Goal: Task Accomplishment & Management: Use online tool/utility

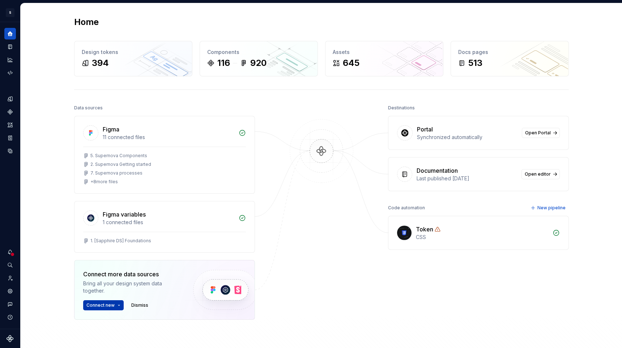
click at [112, 306] on span "Connect new" at bounding box center [100, 305] width 28 height 6
click at [159, 302] on div "Connect new Dismiss" at bounding box center [132, 305] width 98 height 10
click at [101, 311] on div "Connect more data sources Bring all your design system data together. Connect n…" at bounding box center [164, 290] width 181 height 60
click at [101, 309] on button "Connect new" at bounding box center [103, 305] width 41 height 10
click at [118, 286] on div "Storybook" at bounding box center [131, 283] width 69 height 7
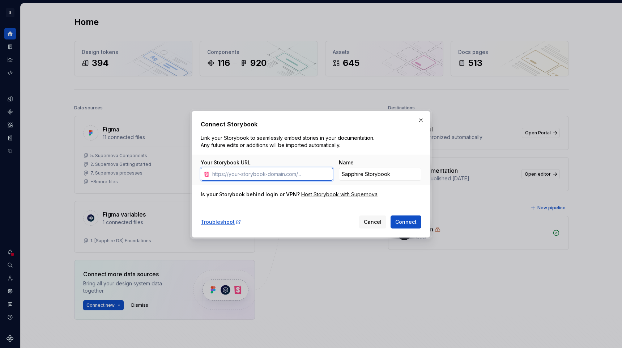
click at [311, 171] on input "Your Storybook URL" at bounding box center [271, 173] width 124 height 13
paste input "[URL][DOMAIN_NAME]"
type input "[URL][DOMAIN_NAME]"
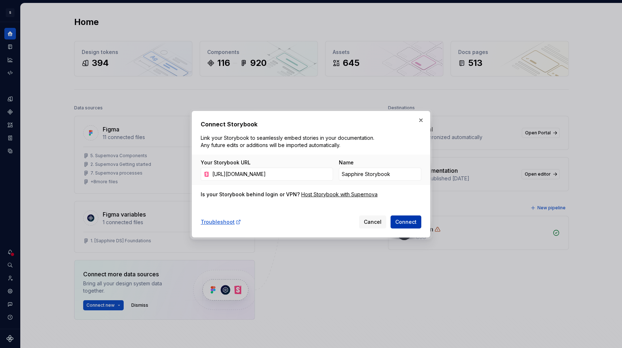
click at [398, 220] on span "Connect" at bounding box center [405, 221] width 21 height 7
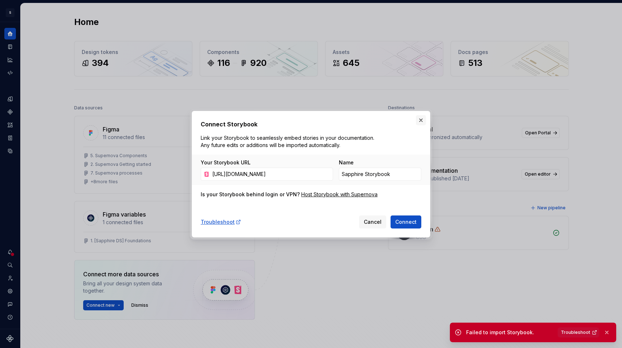
click at [420, 122] on button "button" at bounding box center [421, 120] width 10 height 10
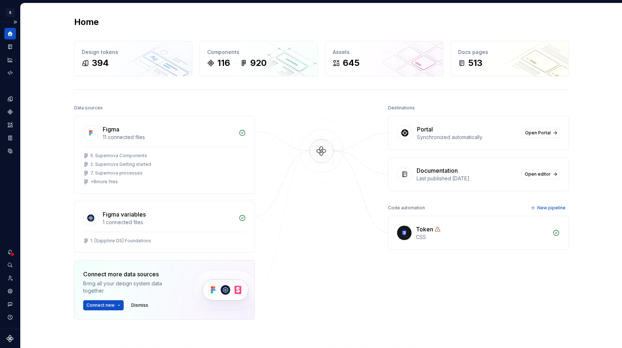
click at [13, 253] on div at bounding box center [12, 254] width 5 height 5
click at [13, 224] on html "S Sapphire MV Design system data Home Design tokens 394 Components 116 920 Asse…" at bounding box center [311, 174] width 622 height 348
click at [12, 58] on icon "Analytics" at bounding box center [10, 59] width 7 height 7
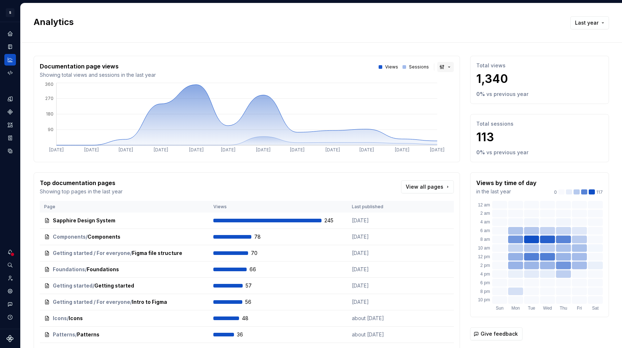
click at [448, 64] on button "button" at bounding box center [445, 67] width 17 height 10
click at [449, 56] on html "S Sapphire MV Design system data Analytics Last year Documentation page views S…" at bounding box center [311, 174] width 622 height 348
click at [579, 29] on button "Last year" at bounding box center [589, 22] width 39 height 13
click at [563, 70] on div "Last 6 months" at bounding box center [561, 72] width 36 height 7
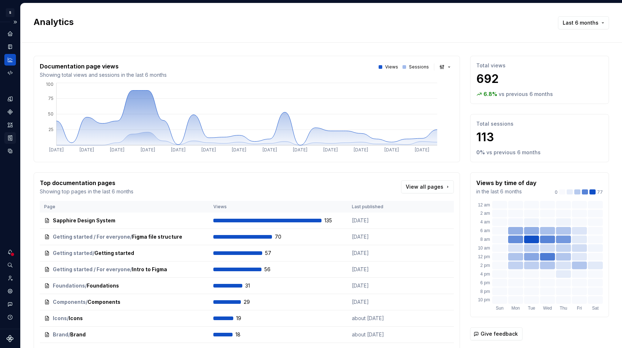
click at [12, 136] on icon "Storybook stories" at bounding box center [10, 138] width 7 height 7
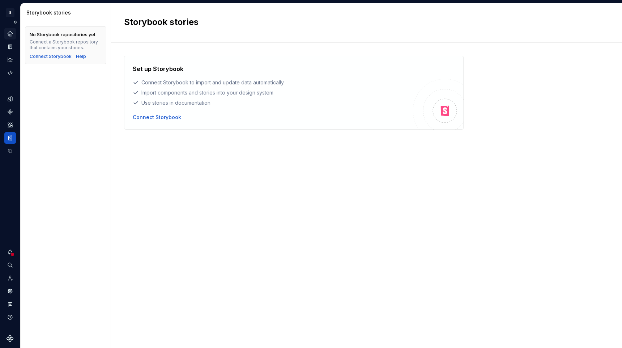
click at [14, 36] on div "Home" at bounding box center [10, 34] width 12 height 12
